Goal: Find specific page/section: Find specific page/section

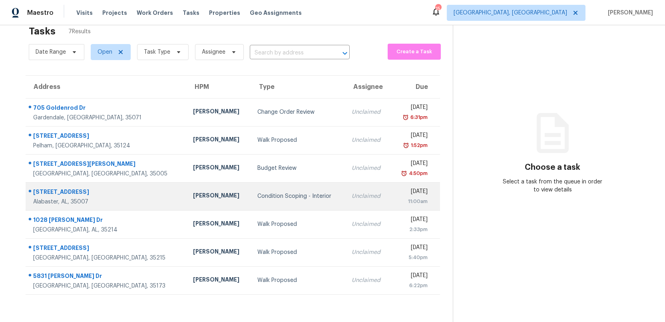
scroll to position [25, 0]
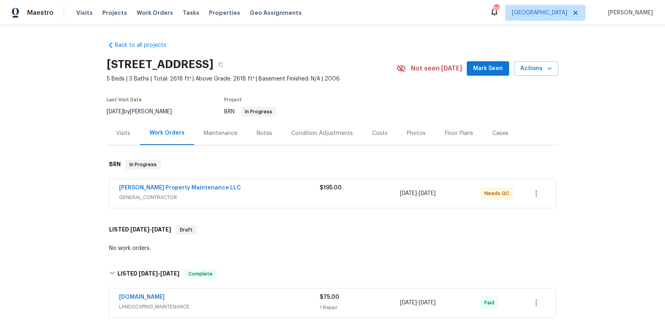
scroll to position [205, 0]
